Goal: Task Accomplishment & Management: Manage account settings

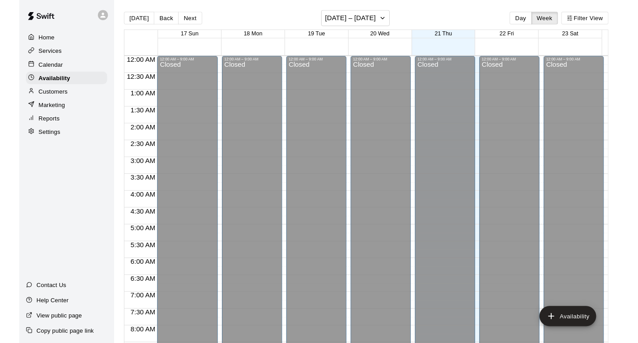
scroll to position [447, 0]
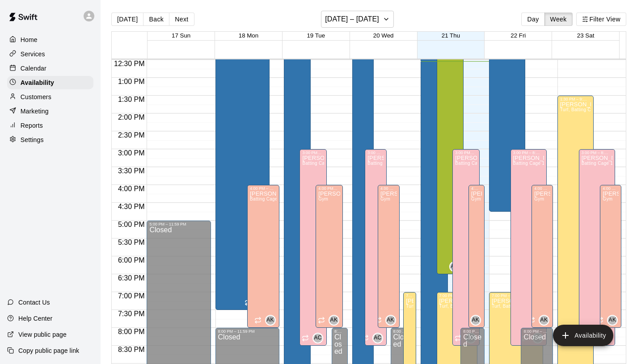
click at [38, 57] on p "Services" at bounding box center [33, 54] width 25 height 9
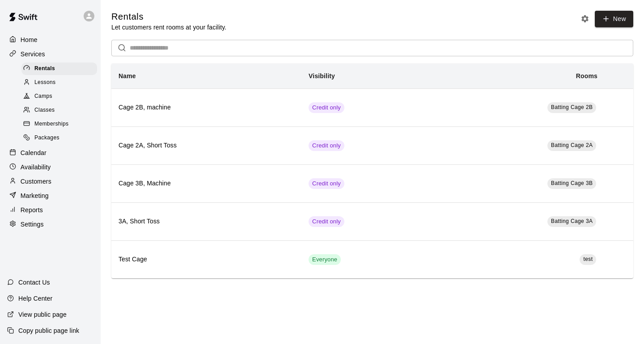
click at [50, 131] on link "Packages" at bounding box center [60, 138] width 79 height 14
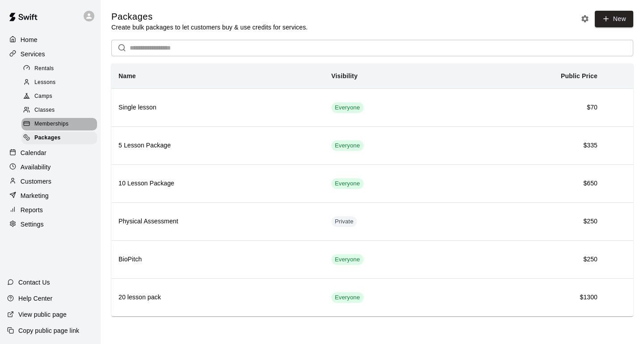
click at [52, 125] on span "Memberships" at bounding box center [51, 124] width 34 height 9
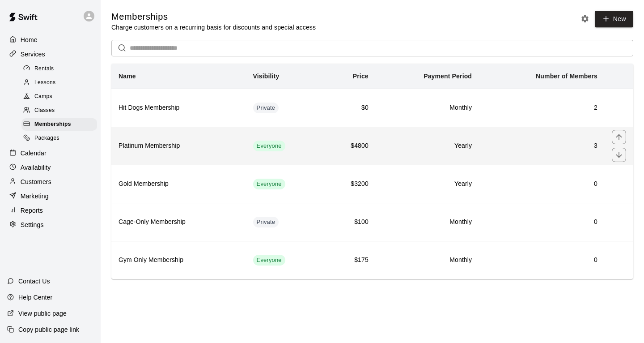
click at [192, 148] on h6 "Platinum Membership" at bounding box center [179, 146] width 120 height 10
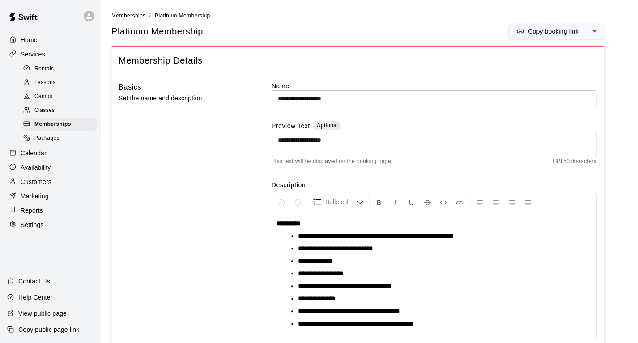
click at [37, 168] on p "Availability" at bounding box center [36, 167] width 30 height 9
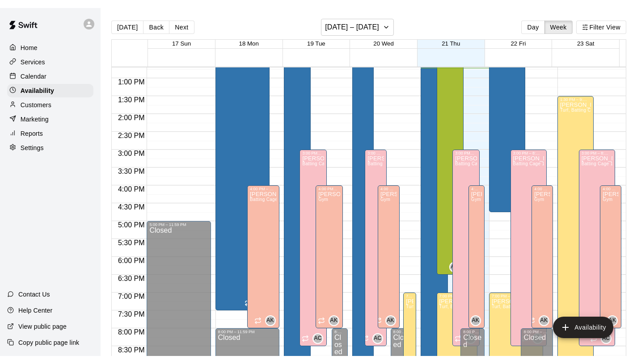
scroll to position [454, 0]
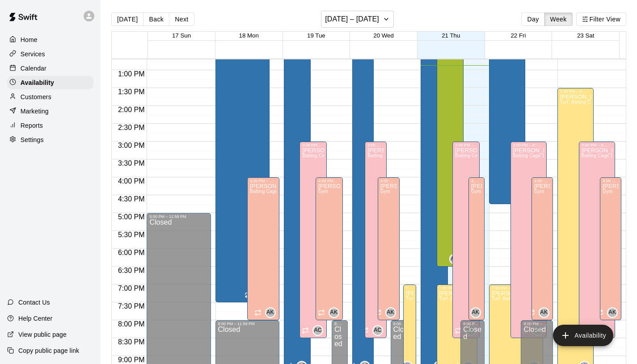
click at [44, 51] on p "Services" at bounding box center [33, 54] width 25 height 9
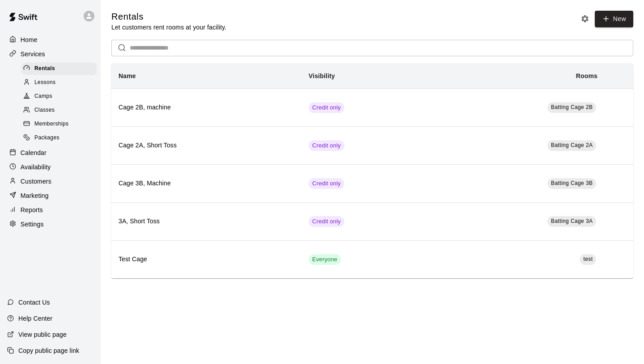
click at [76, 121] on div "Memberships" at bounding box center [59, 124] width 76 height 13
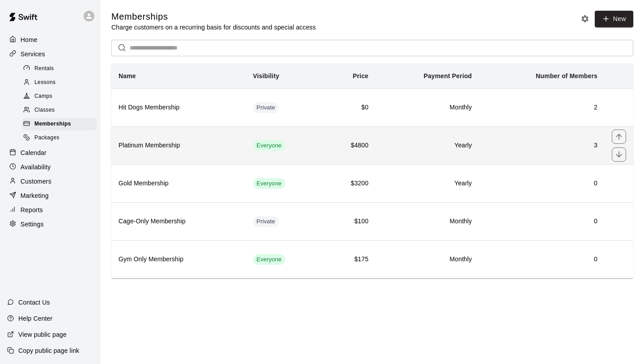
click at [212, 144] on h6 "Platinum Membership" at bounding box center [179, 146] width 120 height 10
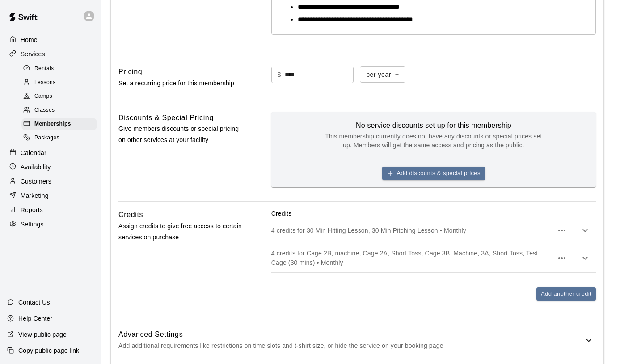
scroll to position [304, 0]
click at [467, 177] on button "Add discounts & special prices" at bounding box center [433, 173] width 103 height 14
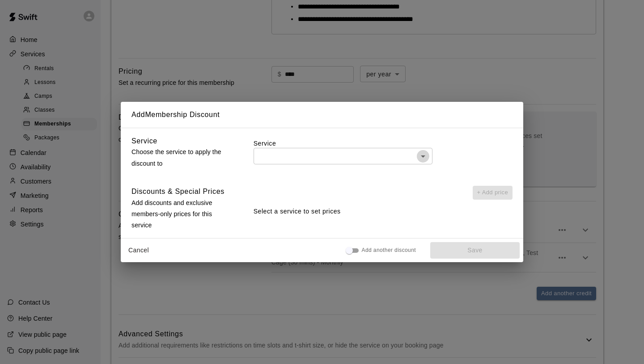
click at [422, 159] on icon "Open" at bounding box center [423, 156] width 11 height 11
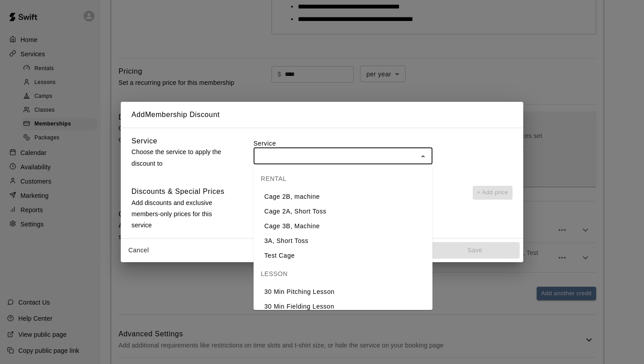
click at [483, 138] on div "Service ​" at bounding box center [383, 154] width 259 height 36
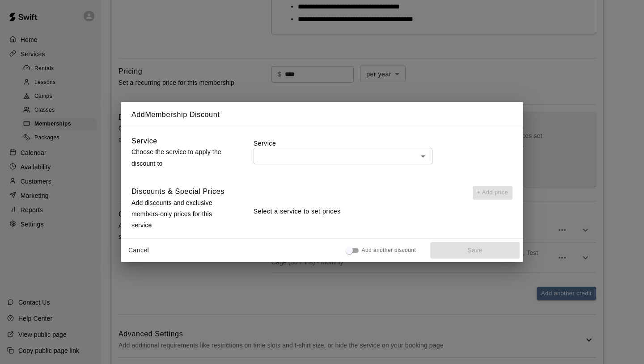
click at [133, 247] on button "Cancel" at bounding box center [138, 250] width 29 height 17
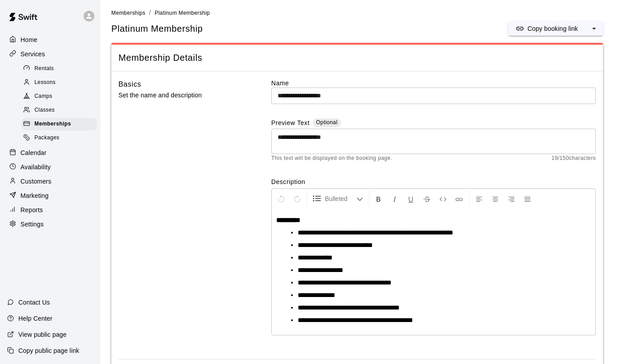
scroll to position [0, 0]
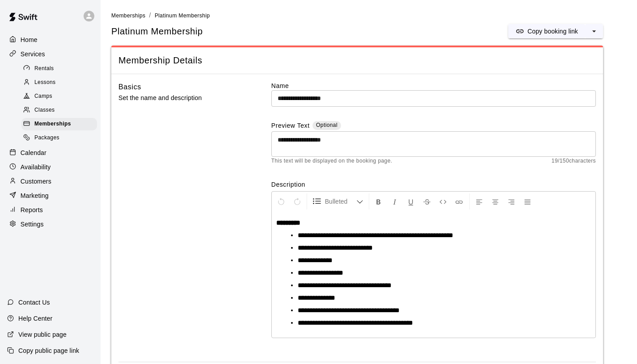
click at [42, 167] on p "Availability" at bounding box center [36, 167] width 30 height 9
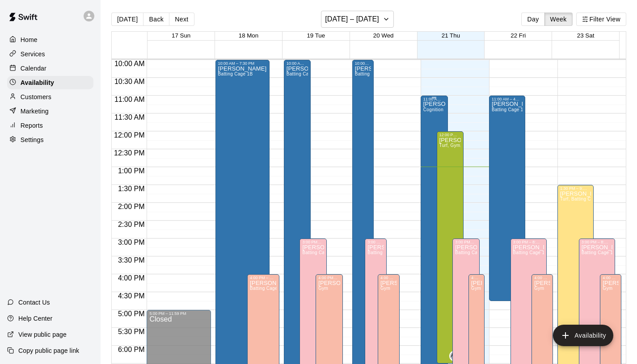
scroll to position [419, 0]
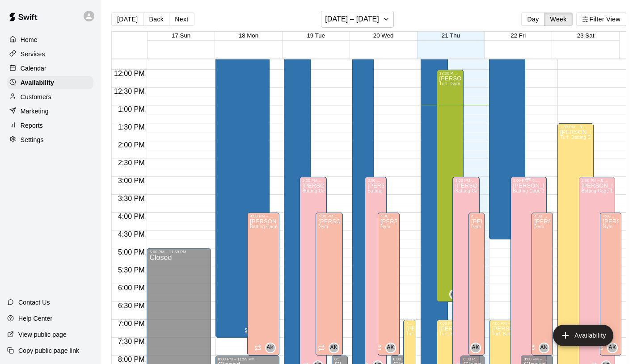
click at [517, 195] on div "[PERSON_NAME] Cage 1A, Batting Cage 1B, Batting Cage 2A, Batting Cage 2B, Batti…" at bounding box center [528, 365] width 31 height 364
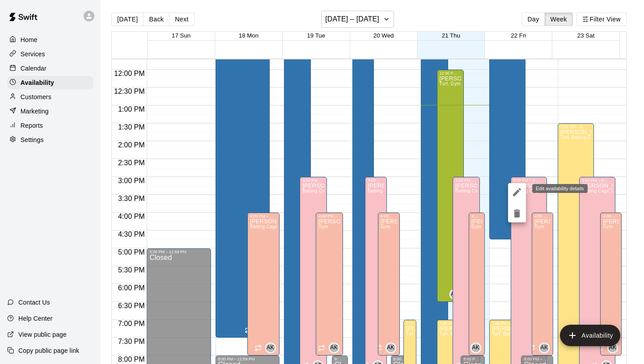
click at [516, 192] on icon "edit" at bounding box center [517, 192] width 8 height 8
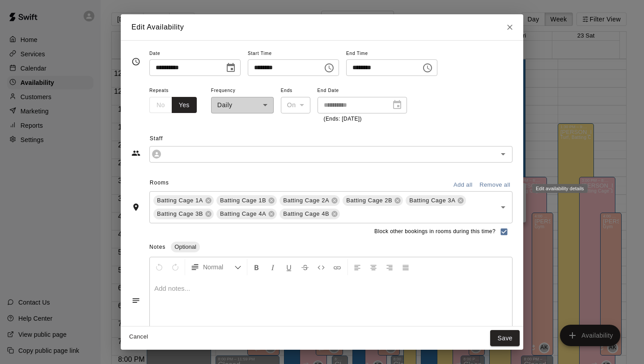
type input "**********"
click at [509, 343] on button "Save" at bounding box center [505, 338] width 30 height 17
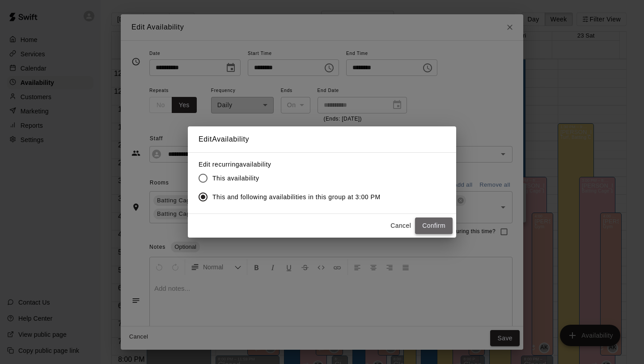
click at [444, 227] on button "Confirm" at bounding box center [434, 226] width 38 height 17
